Goal: Task Accomplishment & Management: Complete application form

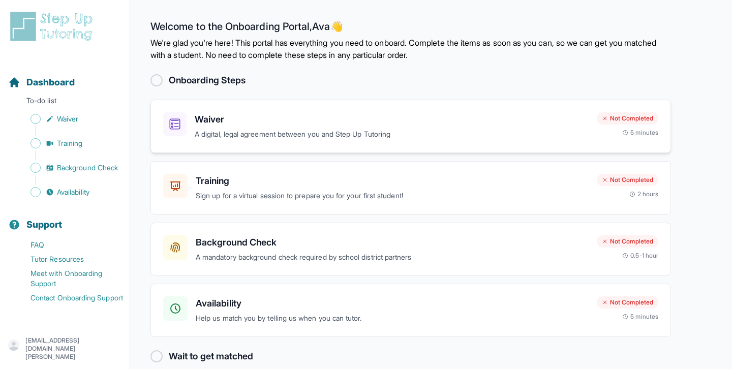
click at [289, 125] on h3 "Waiver" at bounding box center [392, 119] width 394 height 14
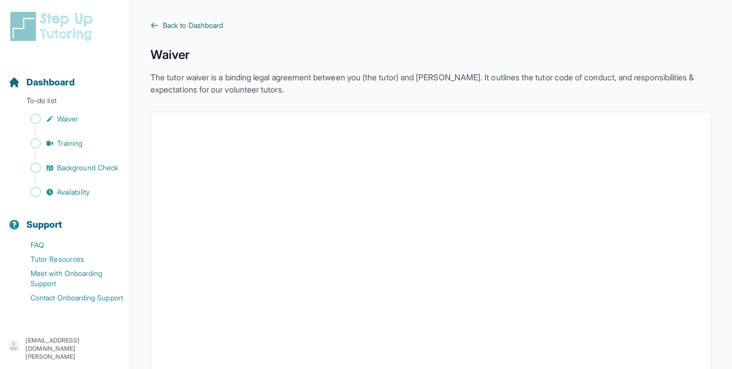
click at [169, 22] on span "Back to Dashboard" at bounding box center [193, 25] width 60 height 10
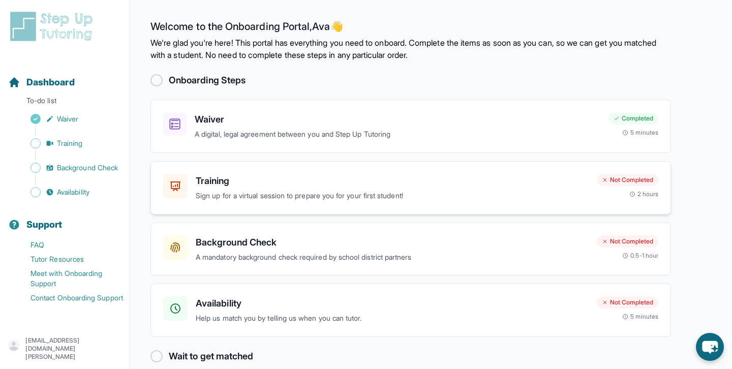
scroll to position [15, 0]
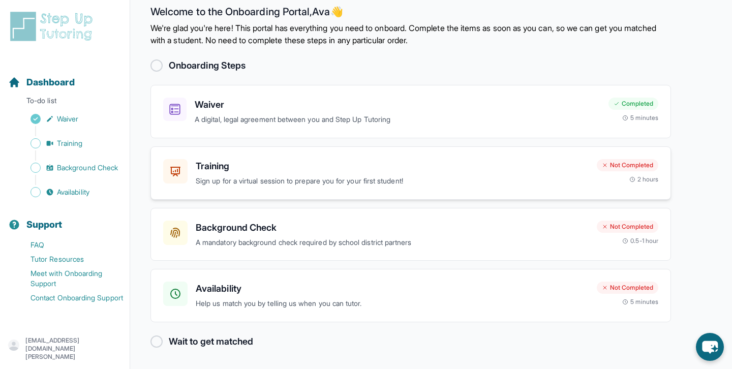
click at [306, 189] on div "Training Sign up for a virtual session to prepare you for your first student! N…" at bounding box center [410, 172] width 520 height 53
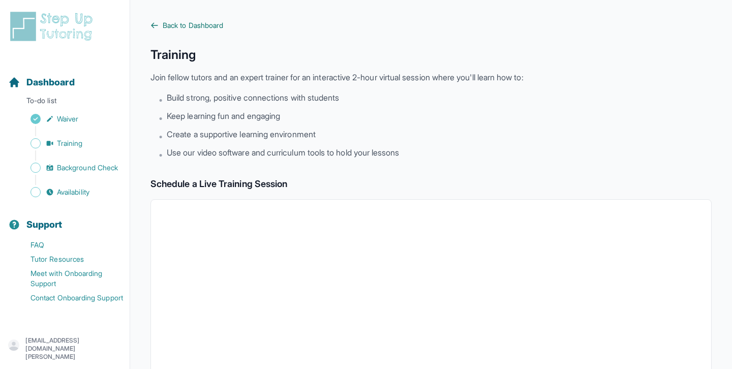
click at [180, 25] on span "Back to Dashboard" at bounding box center [193, 25] width 60 height 10
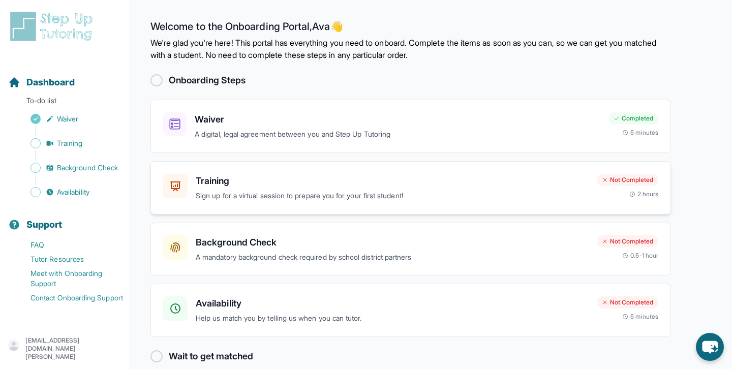
click at [248, 186] on h3 "Training" at bounding box center [392, 181] width 393 height 14
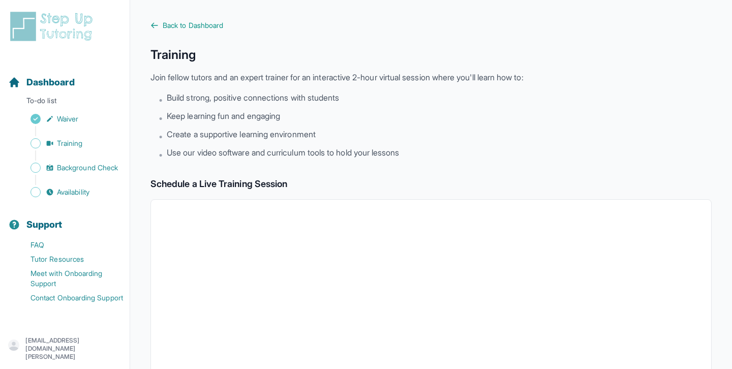
click at [160, 17] on main "Back to Dashboard Training Join fellow tutors and an expert trainer for an inte…" at bounding box center [431, 358] width 602 height 716
click at [157, 24] on icon at bounding box center [154, 25] width 8 height 8
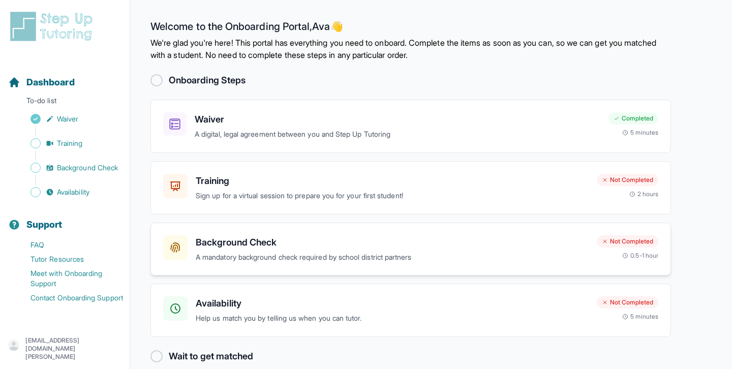
scroll to position [15, 0]
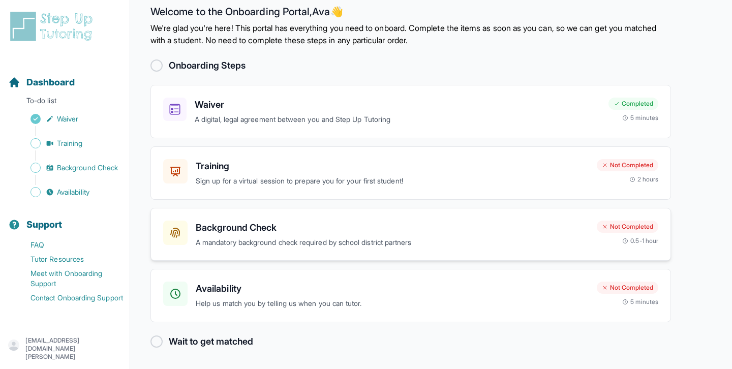
click at [260, 237] on p "A mandatory background check required by school district partners" at bounding box center [392, 243] width 393 height 12
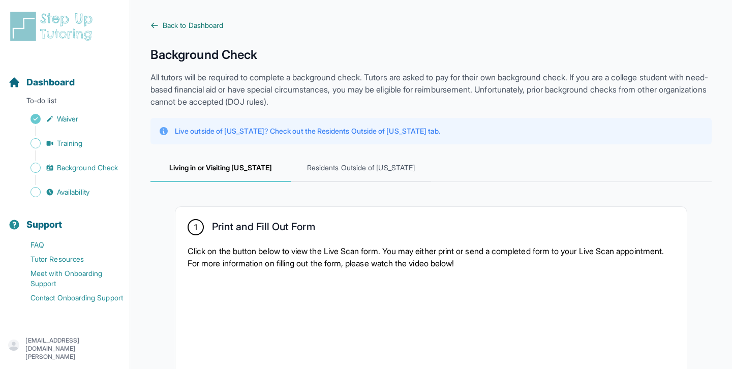
click at [167, 23] on span "Back to Dashboard" at bounding box center [193, 25] width 60 height 10
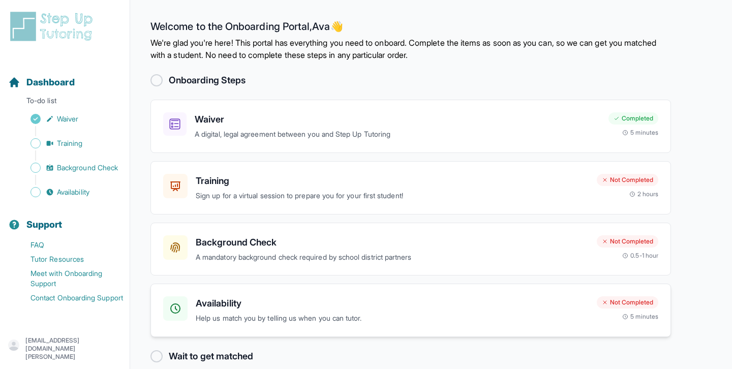
scroll to position [15, 0]
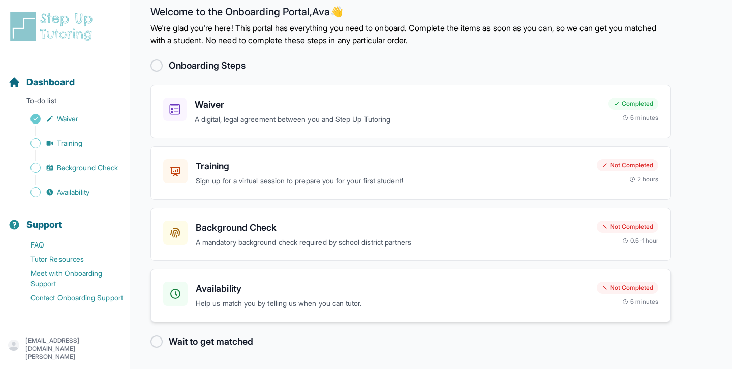
click at [313, 290] on h3 "Availability" at bounding box center [392, 289] width 393 height 14
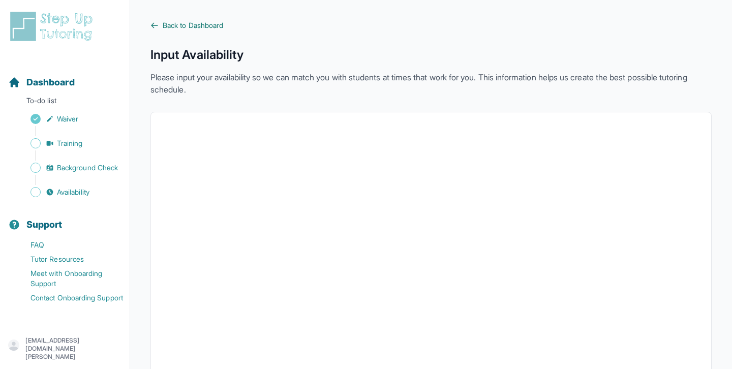
click at [171, 26] on span "Back to Dashboard" at bounding box center [193, 25] width 60 height 10
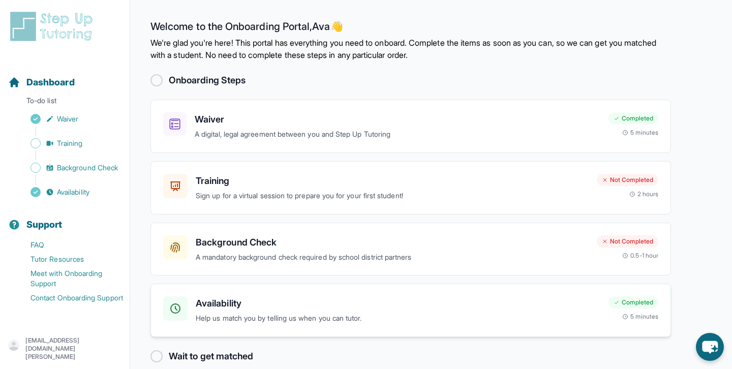
scroll to position [15, 0]
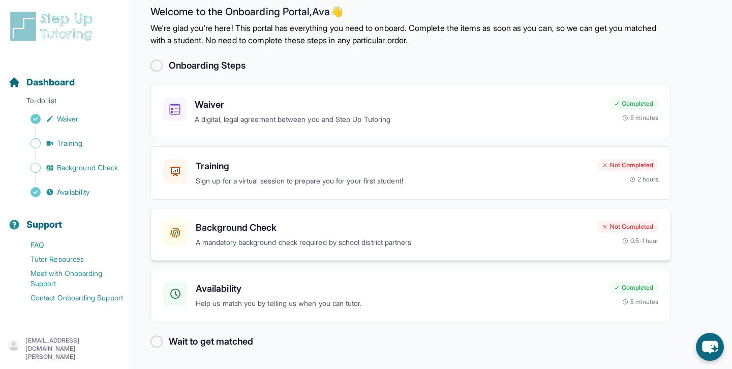
click at [269, 230] on h3 "Background Check" at bounding box center [392, 228] width 393 height 14
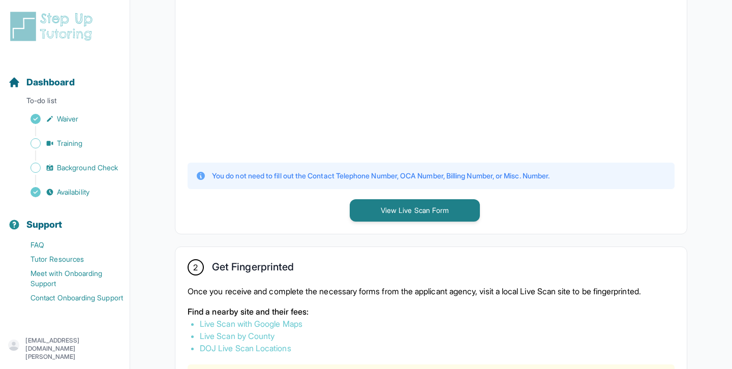
scroll to position [357, 0]
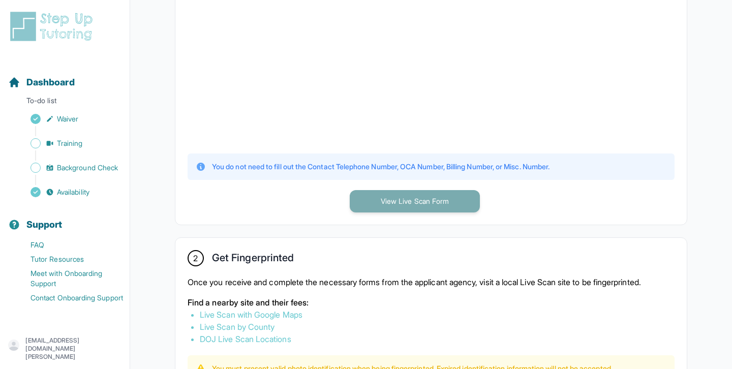
click at [431, 200] on button "View Live Scan Form" at bounding box center [415, 201] width 130 height 22
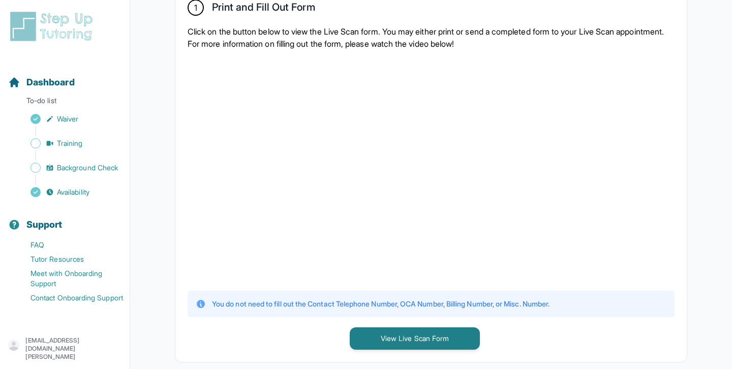
scroll to position [0, 0]
